Goal: Task Accomplishment & Management: Complete application form

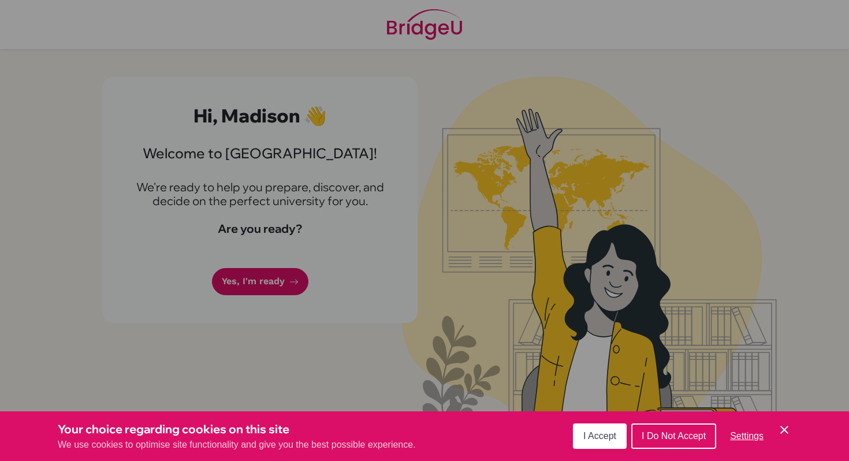
click at [448, 265] on div "Cookie Preferences" at bounding box center [424, 230] width 849 height 461
click at [605, 434] on span "I Accept" at bounding box center [599, 436] width 33 height 10
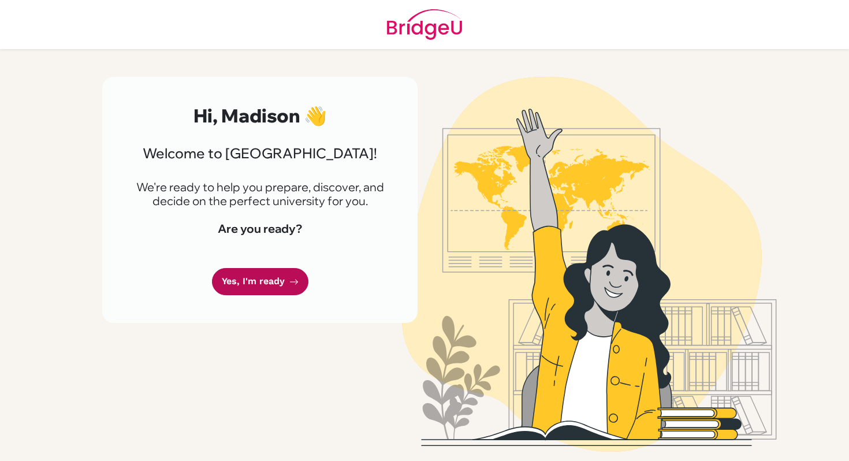
click at [256, 280] on link "Yes, I'm ready" at bounding box center [260, 281] width 96 height 27
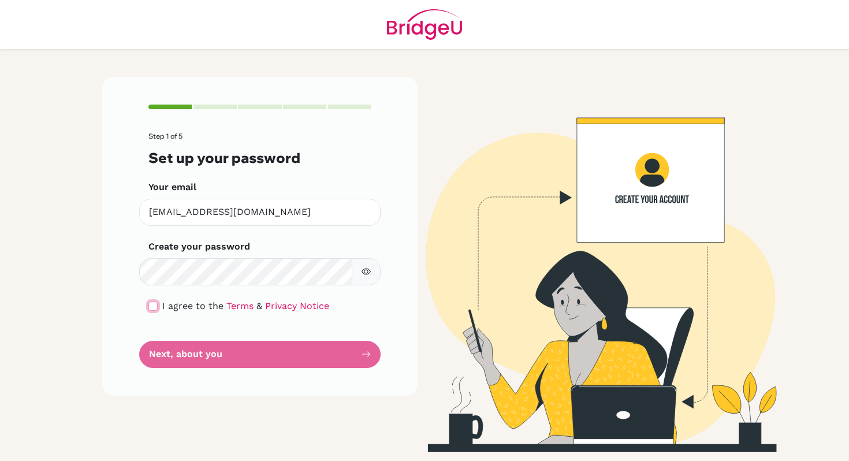
click at [155, 305] on input "checkbox" at bounding box center [152, 305] width 9 height 9
checkbox input "true"
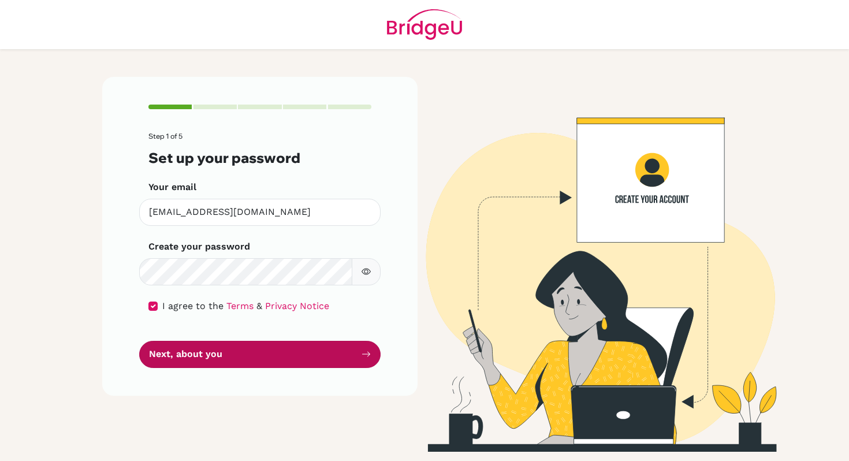
click at [185, 346] on button "Next, about you" at bounding box center [259, 354] width 241 height 27
